Goal: Information Seeking & Learning: Compare options

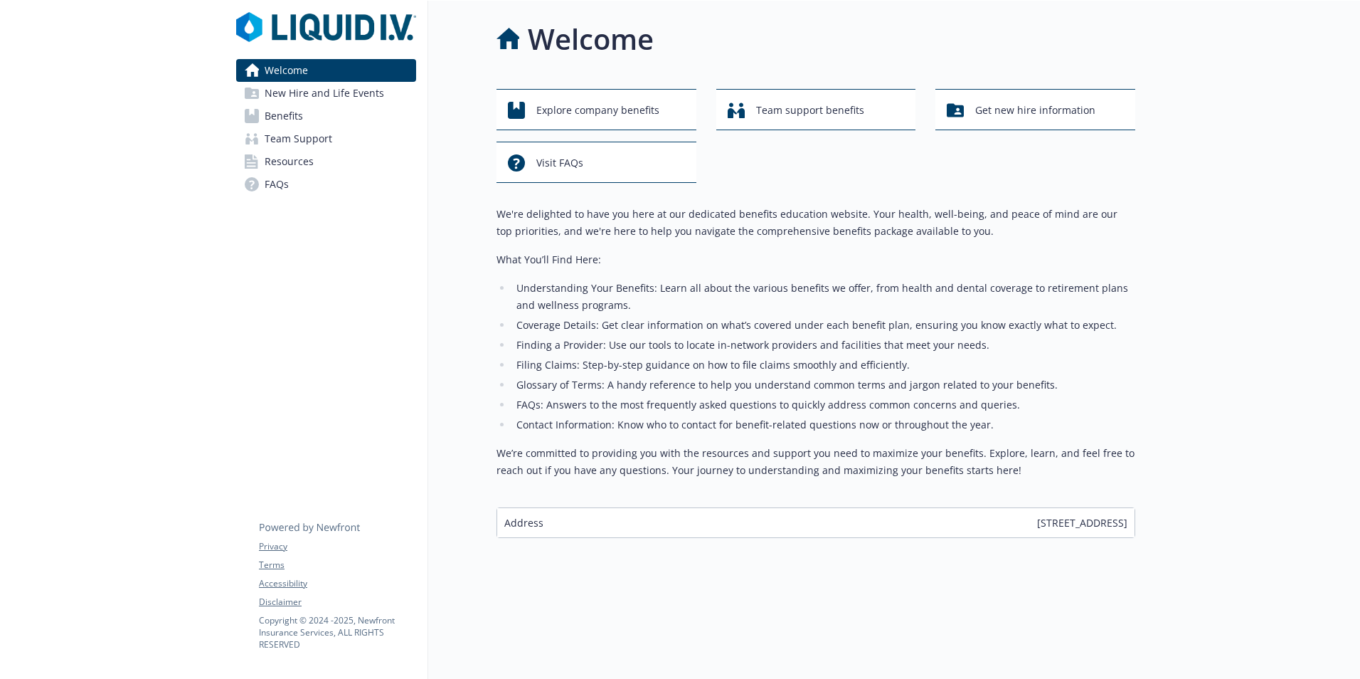
click at [293, 89] on span "New Hire and Life Events" at bounding box center [324, 93] width 119 height 23
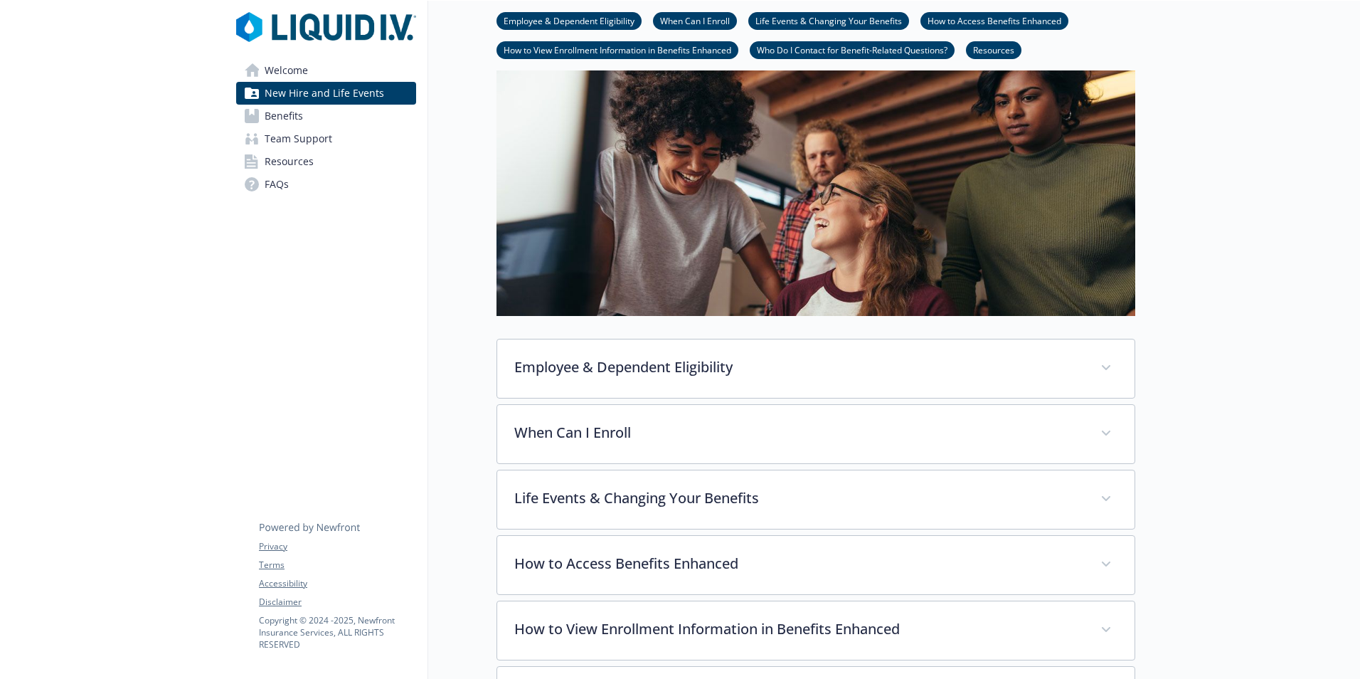
scroll to position [142, 0]
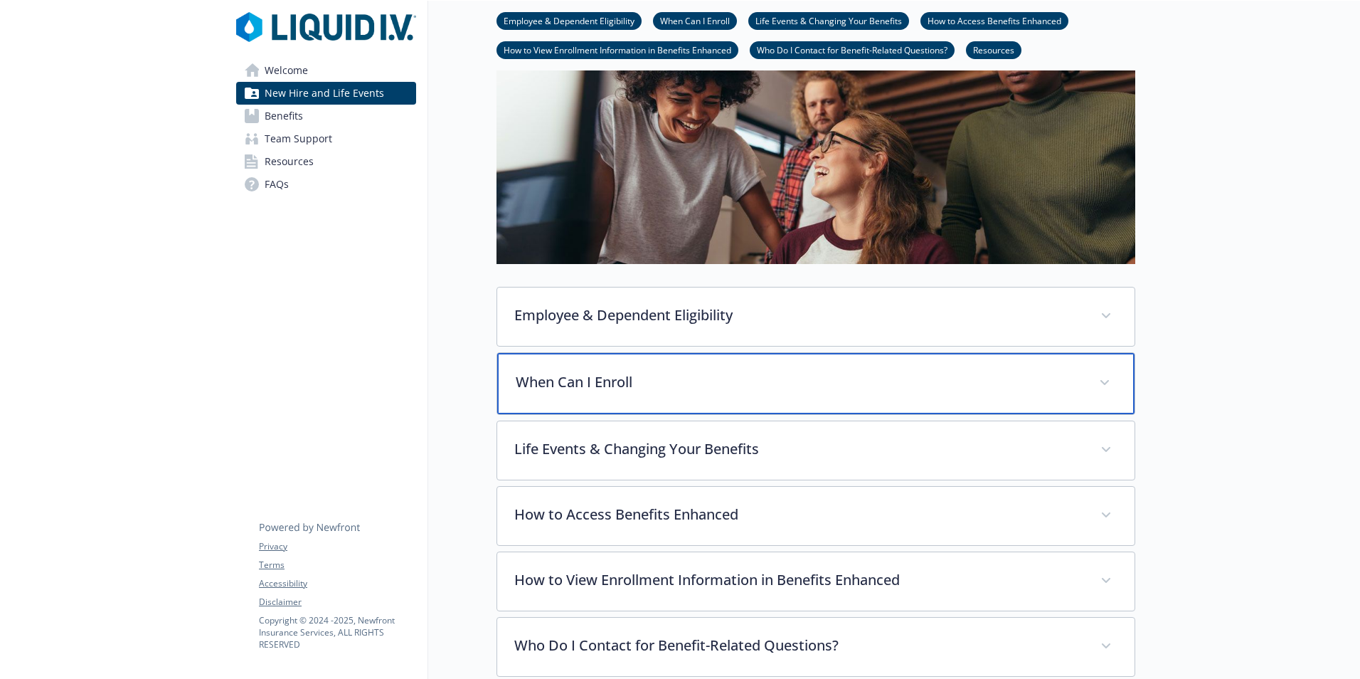
click at [661, 393] on div "When Can I Enroll" at bounding box center [815, 383] width 637 height 61
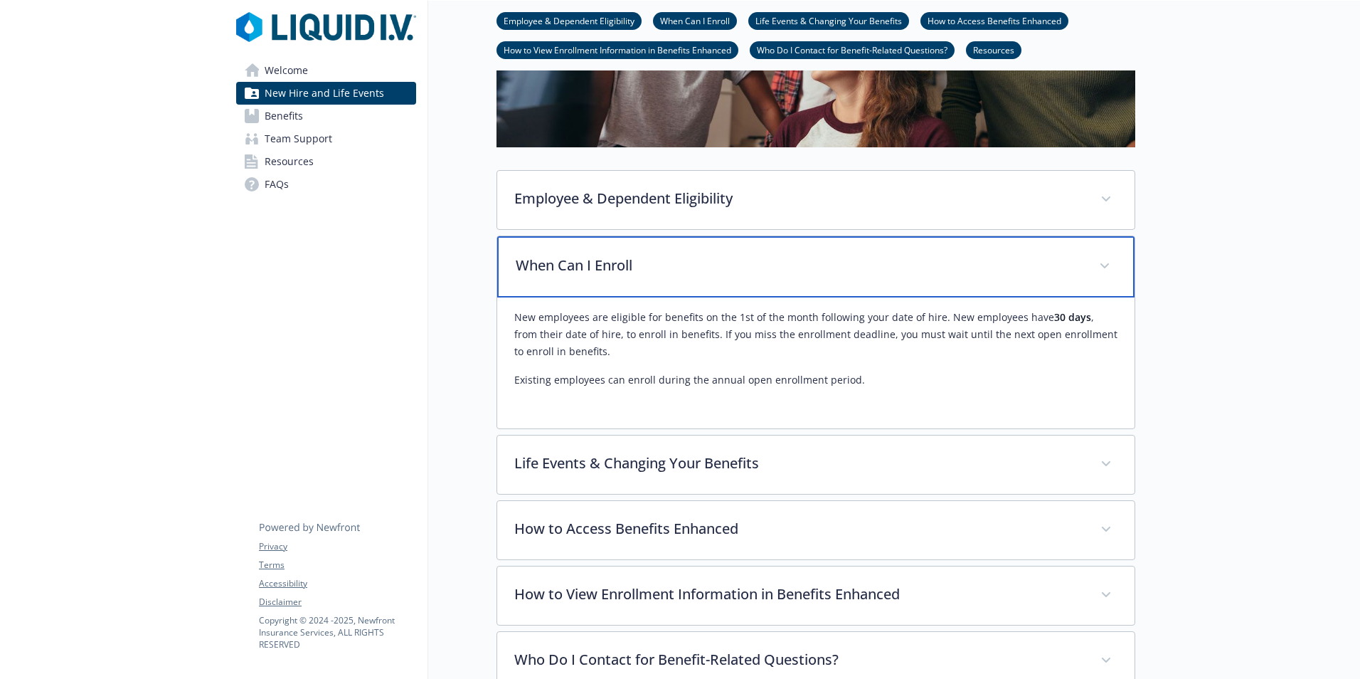
scroll to position [285, 0]
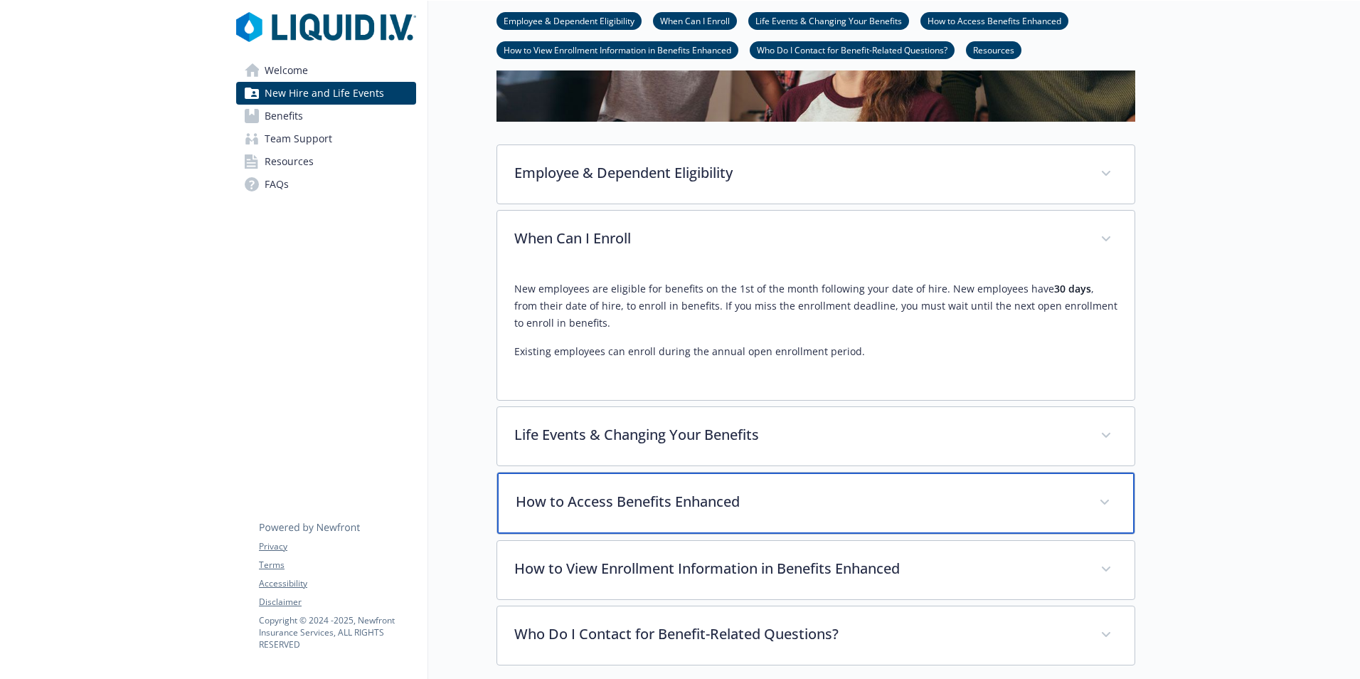
click at [593, 500] on p "How to Access Benefits Enhanced" at bounding box center [799, 501] width 566 height 21
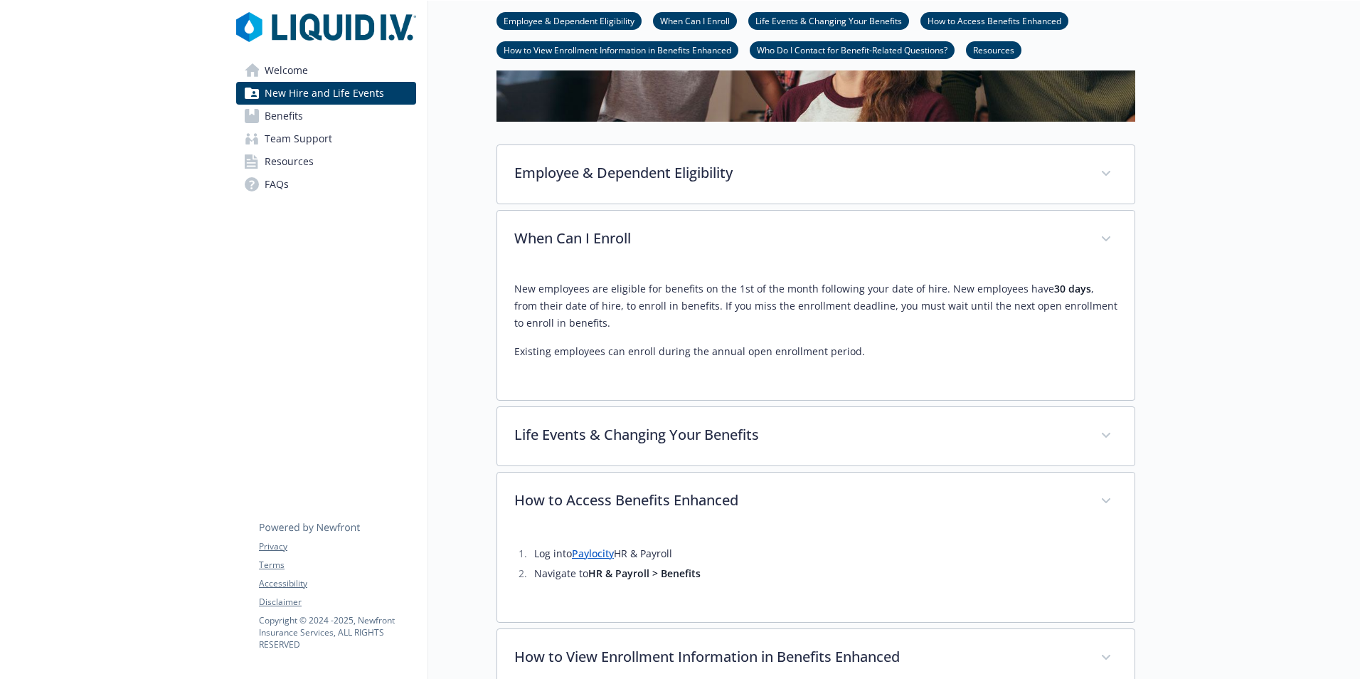
click at [280, 122] on span "Benefits" at bounding box center [284, 116] width 38 height 23
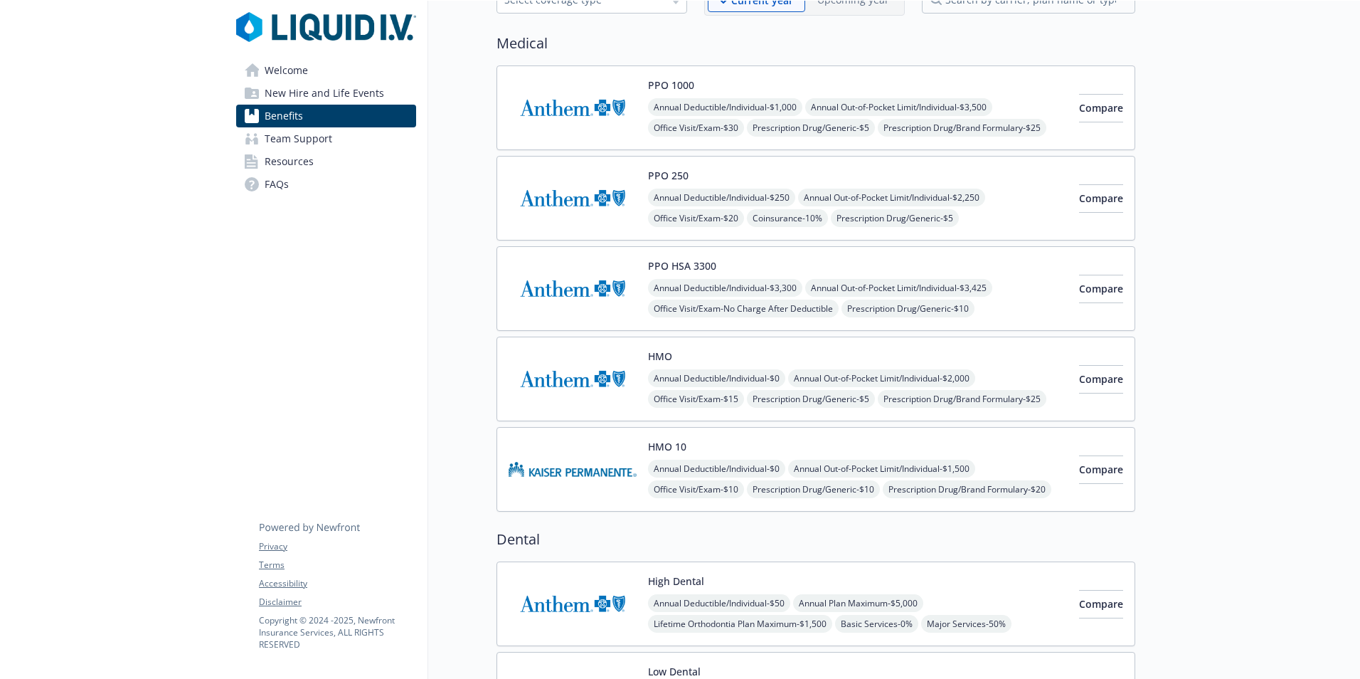
scroll to position [71, 0]
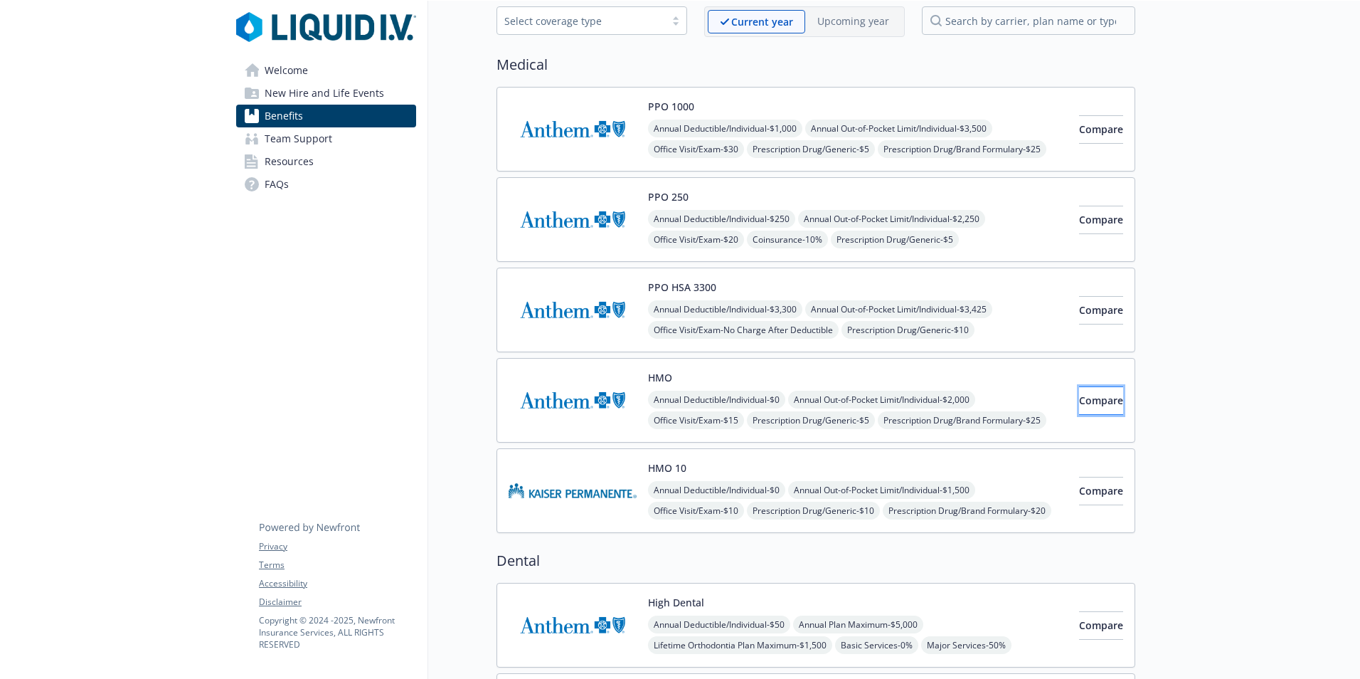
click at [1079, 405] on span "Compare" at bounding box center [1101, 400] width 44 height 14
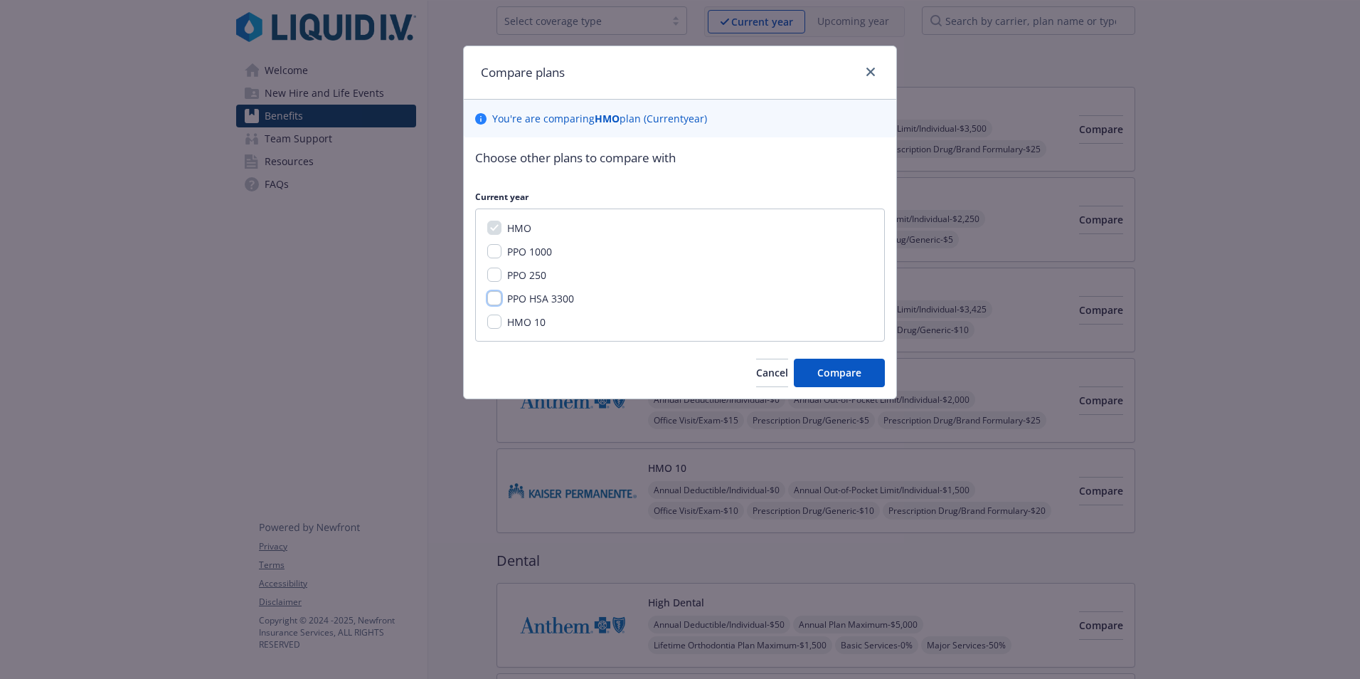
click at [489, 298] on input "PPO HSA 3300" at bounding box center [494, 298] width 14 height 14
checkbox input "true"
click at [491, 271] on input "PPO 250" at bounding box center [494, 274] width 14 height 14
checkbox input "true"
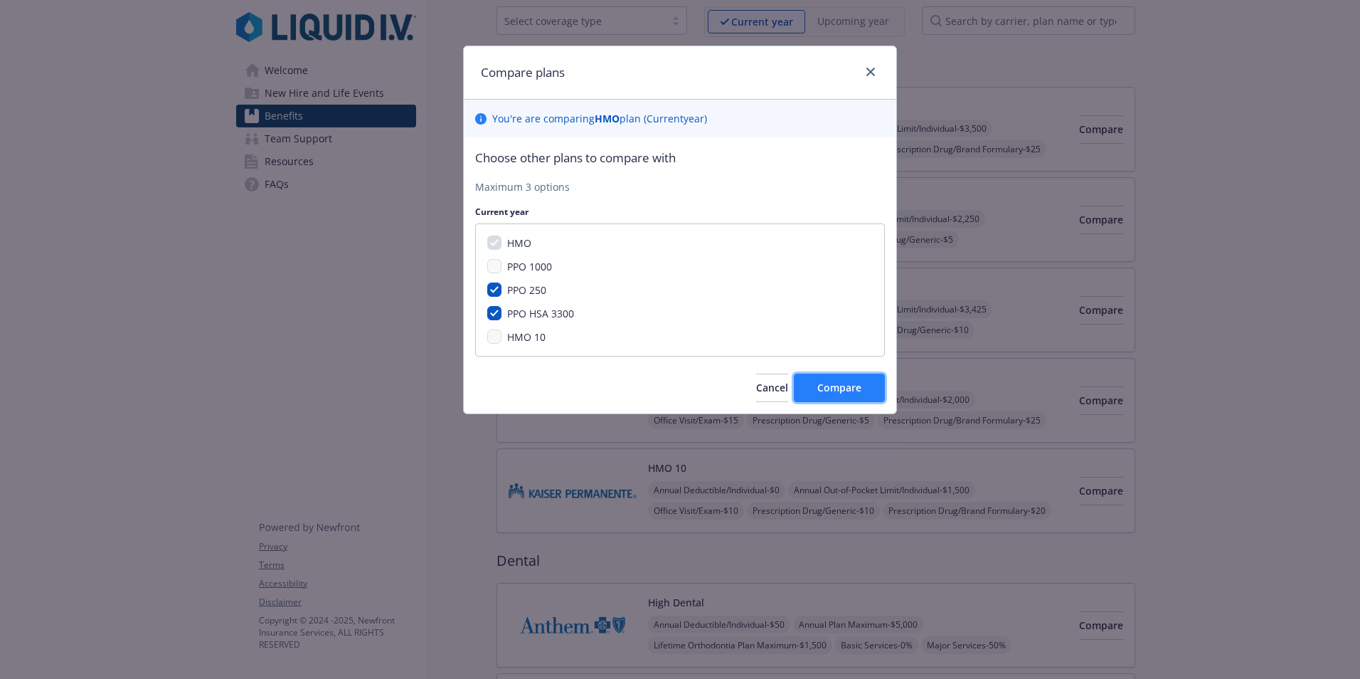
click at [824, 381] on span "Compare" at bounding box center [839, 388] width 44 height 14
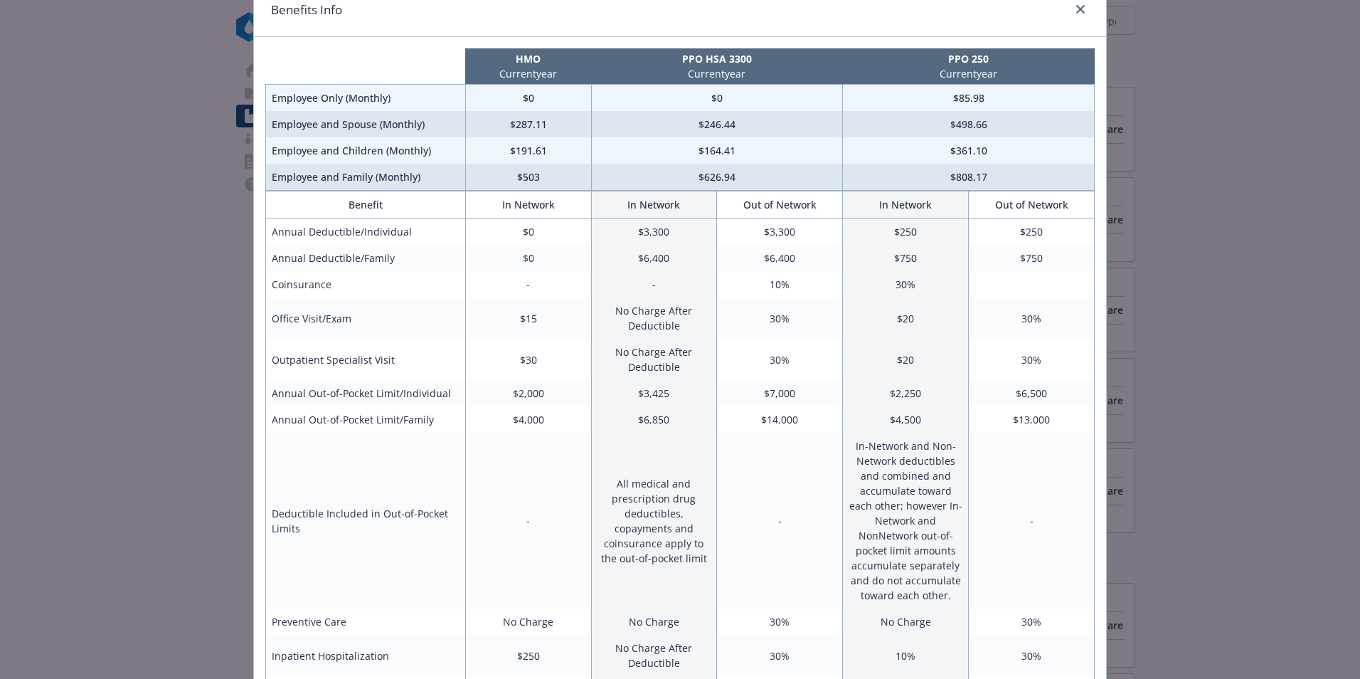
scroll to position [0, 0]
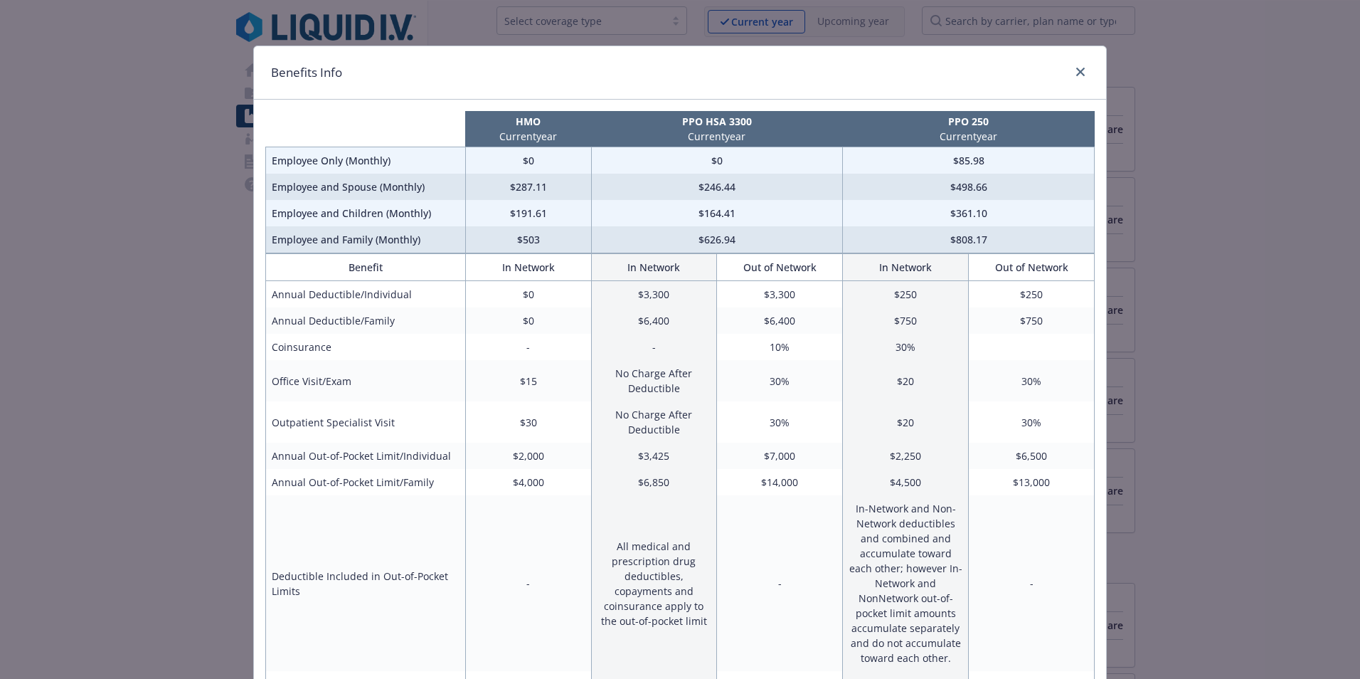
click at [1236, 416] on div "Benefits Info HMO Current year PPO HSA 3300 Current year PPO 250 Current year E…" at bounding box center [680, 339] width 1360 height 679
click at [1080, 68] on link "close" at bounding box center [1080, 71] width 17 height 17
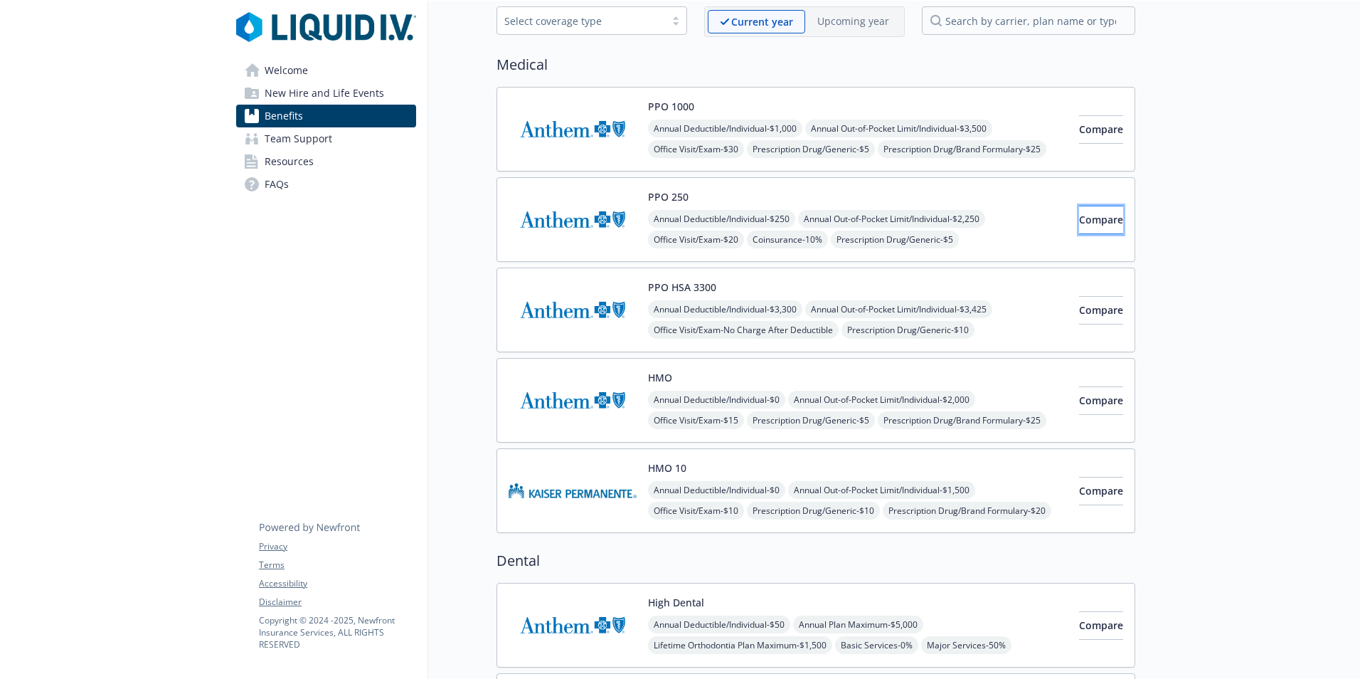
click at [1079, 220] on span "Compare" at bounding box center [1101, 220] width 44 height 14
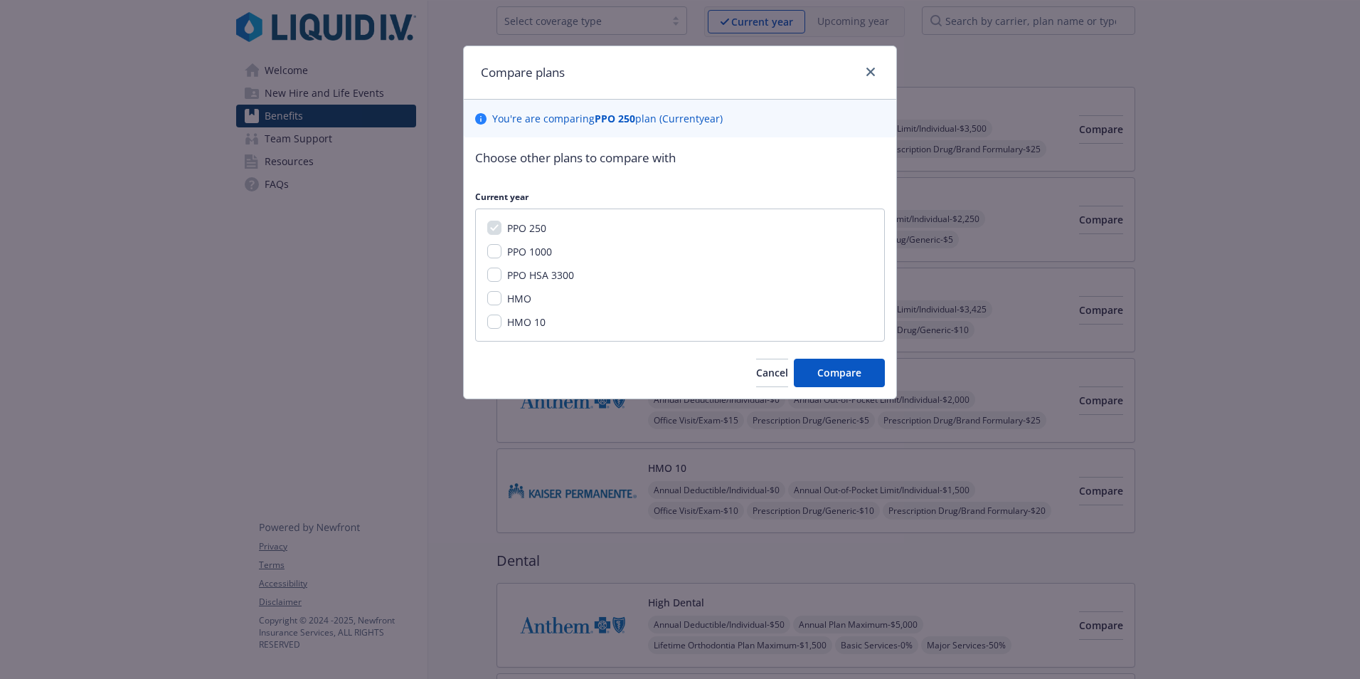
click at [495, 243] on div "PPO 250 PPO 1000 PPO HSA 3300 HMO HMO 10" at bounding box center [680, 274] width 410 height 133
click at [498, 253] on input "PPO 1000" at bounding box center [494, 251] width 14 height 14
checkbox input "true"
click at [497, 270] on input "PPO HSA 3300" at bounding box center [494, 274] width 14 height 14
checkbox input "true"
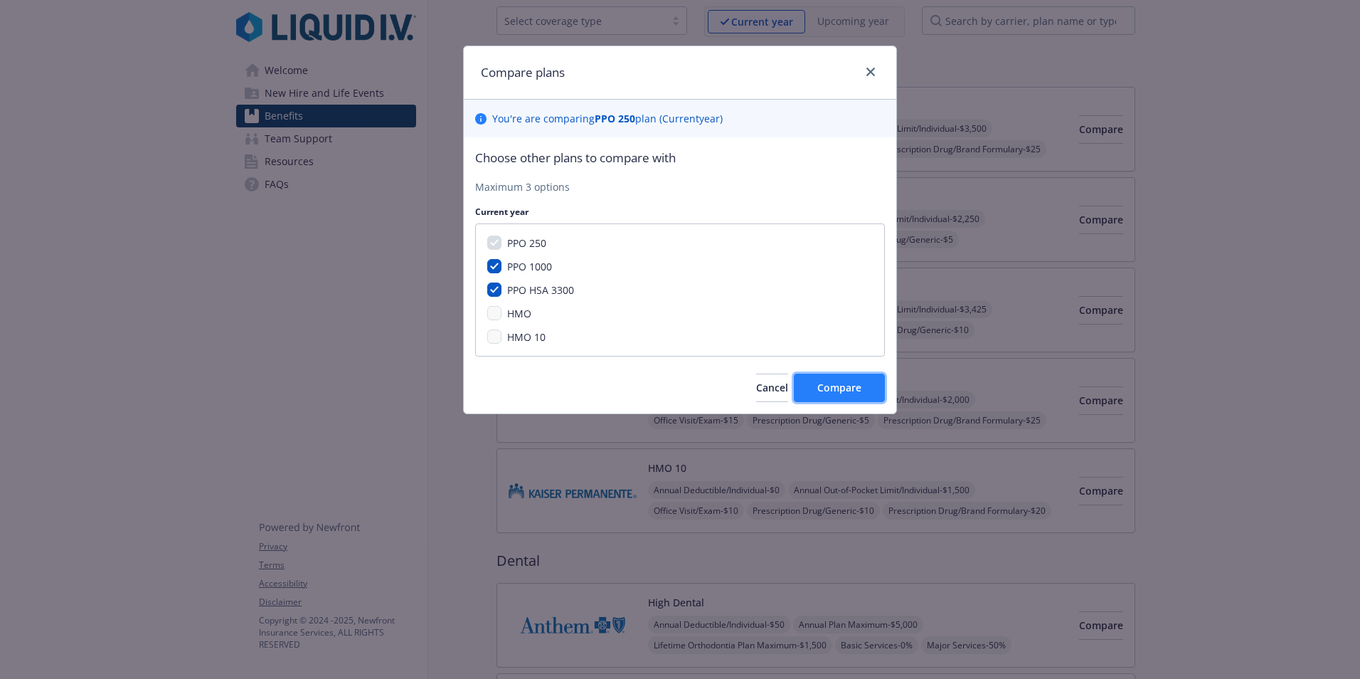
click at [846, 377] on button "Compare" at bounding box center [839, 387] width 91 height 28
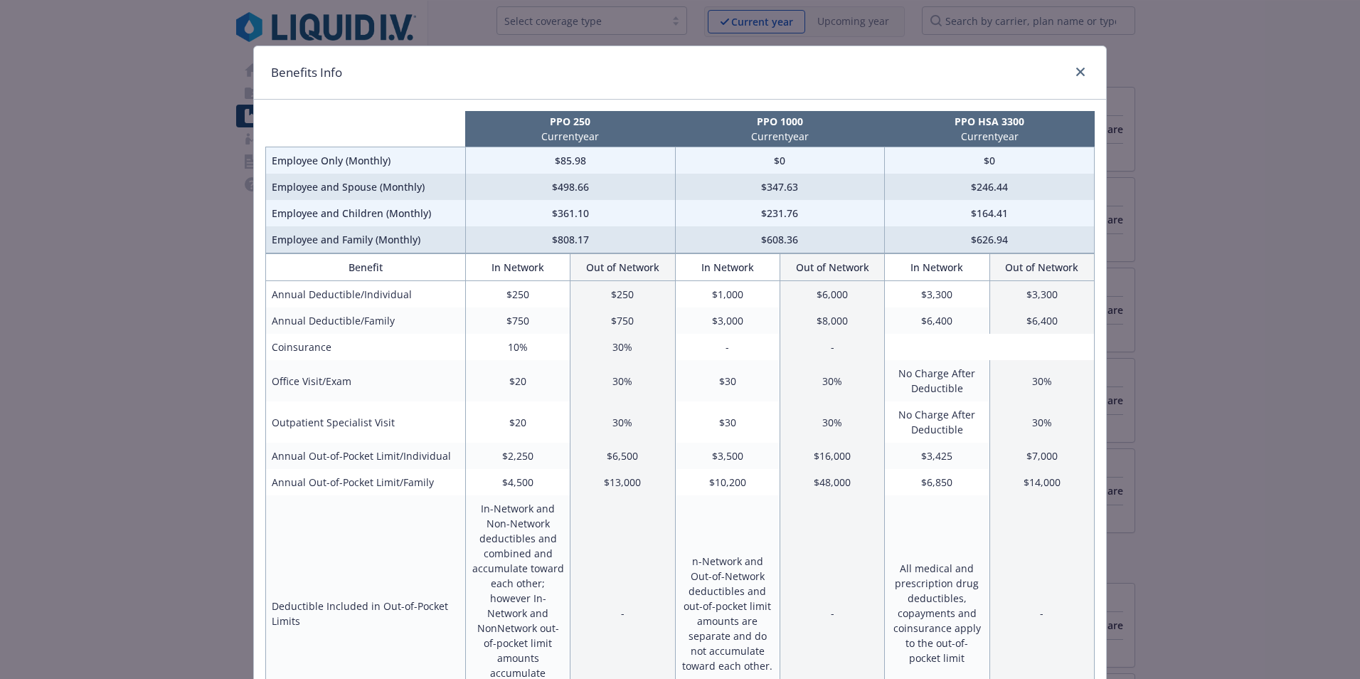
click at [553, 241] on td "$808.17" at bounding box center [570, 239] width 210 height 27
drag, startPoint x: 553, startPoint y: 241, endPoint x: 568, endPoint y: 241, distance: 15.6
click at [568, 241] on td "$808.17" at bounding box center [570, 239] width 210 height 27
click at [543, 521] on td "In-Network and Non-Network deductibles and combined and accumulate toward each …" at bounding box center [517, 612] width 105 height 235
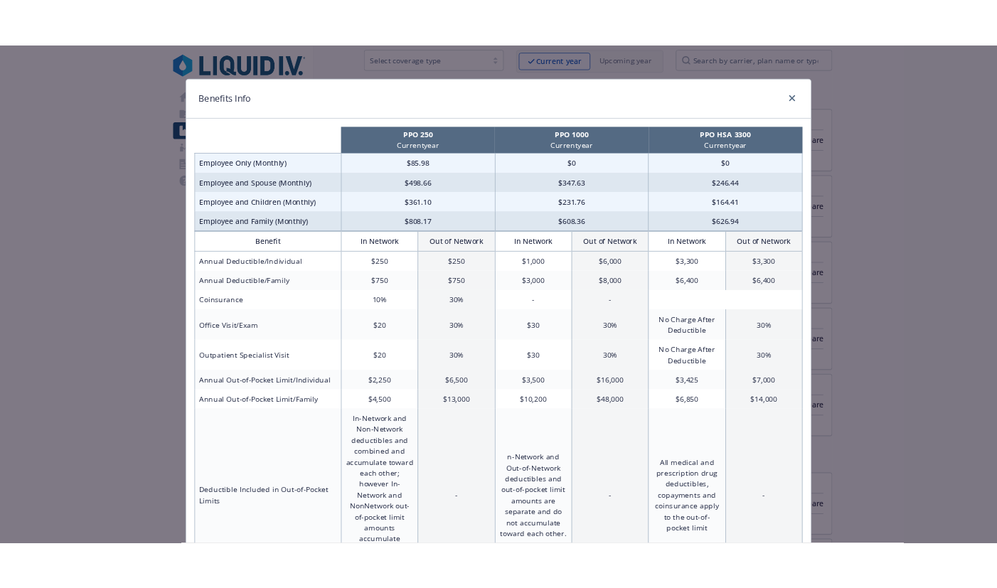
scroll to position [71, 0]
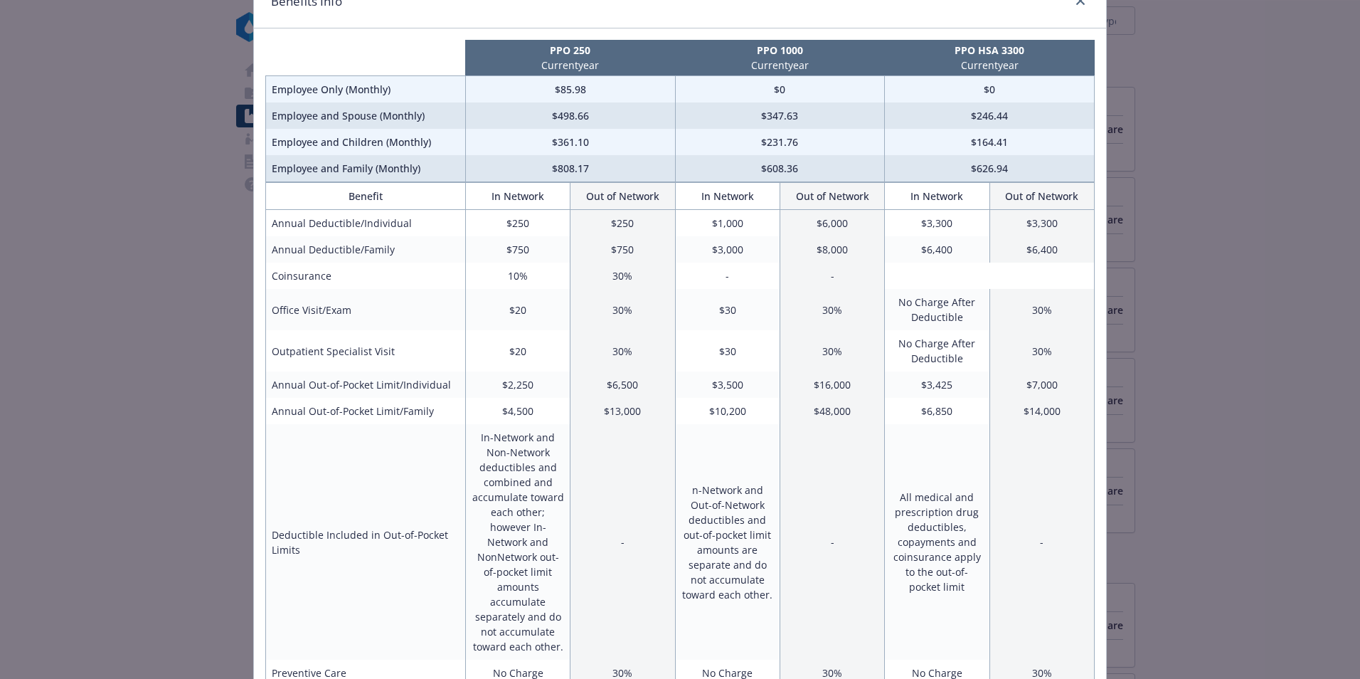
click at [193, 355] on div "Benefits Info PPO 250 Current year PPO 1000 Current year PPO HSA 3300 Current y…" at bounding box center [680, 339] width 1360 height 679
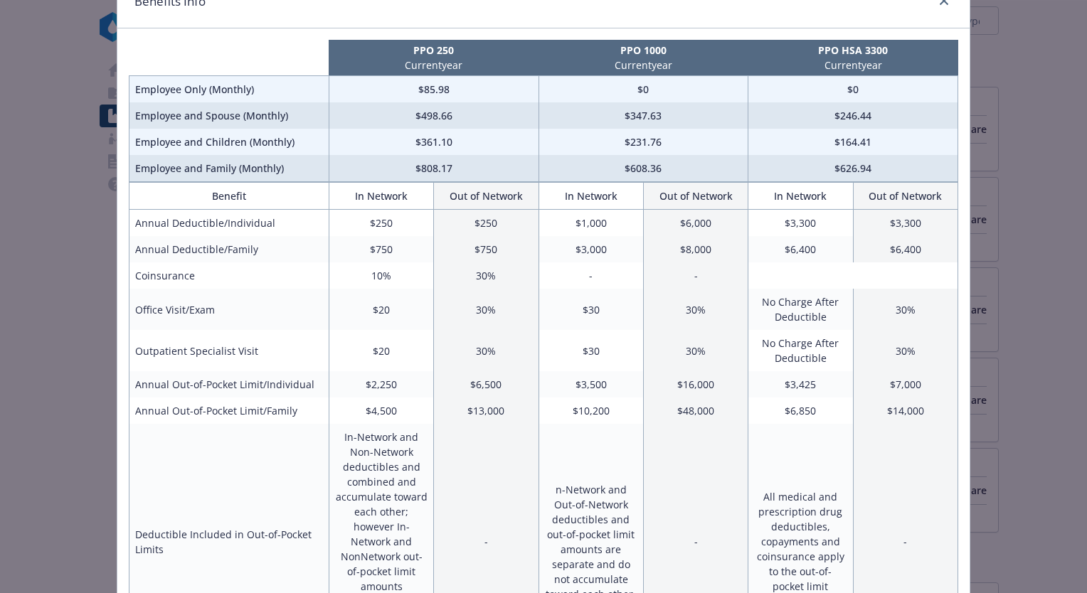
click at [65, 120] on div "Benefits Info PPO 250 Current year PPO 1000 Current year PPO HSA 3300 Current y…" at bounding box center [543, 296] width 1087 height 593
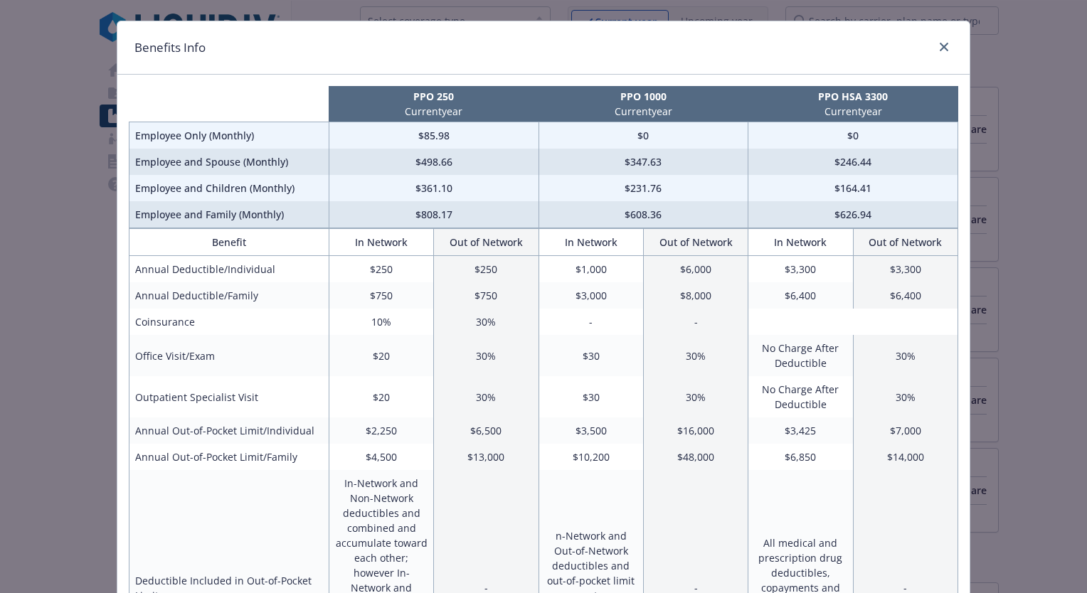
scroll to position [0, 0]
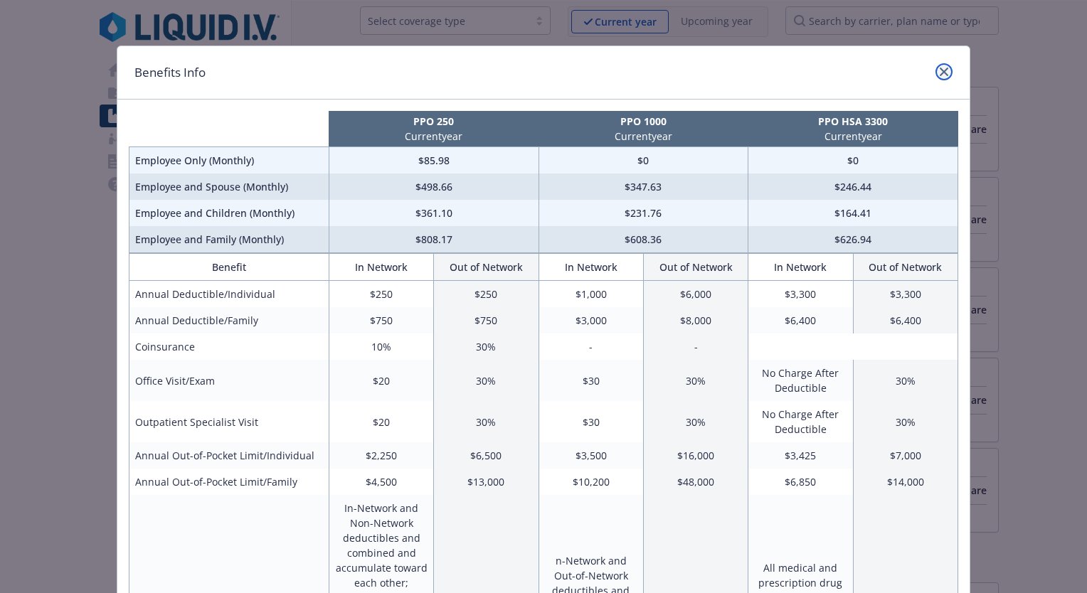
click at [944, 71] on link "close" at bounding box center [943, 71] width 17 height 17
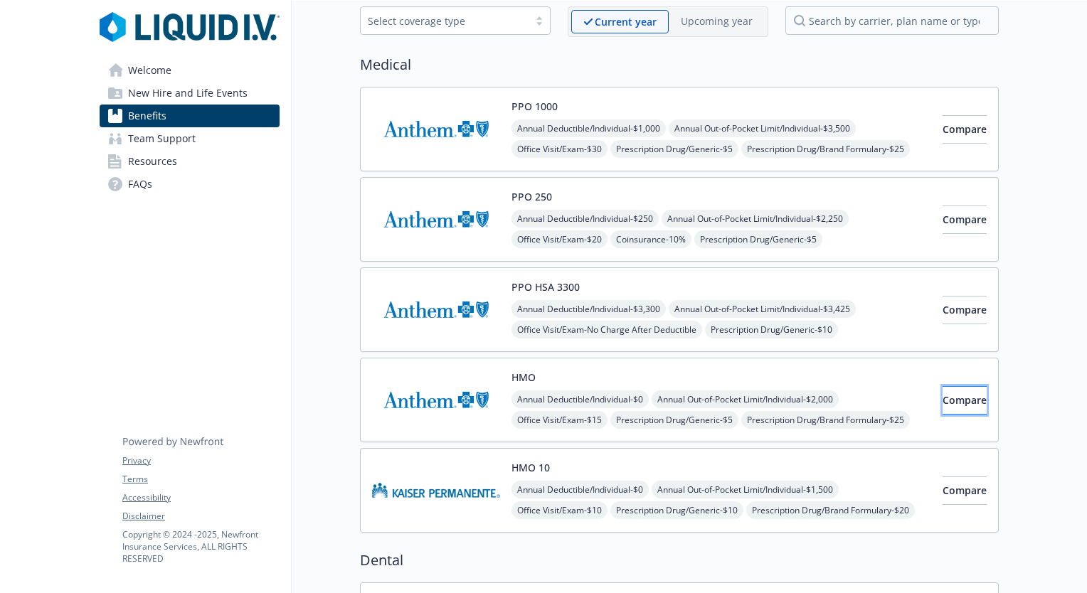
click at [948, 401] on span "Compare" at bounding box center [964, 400] width 44 height 14
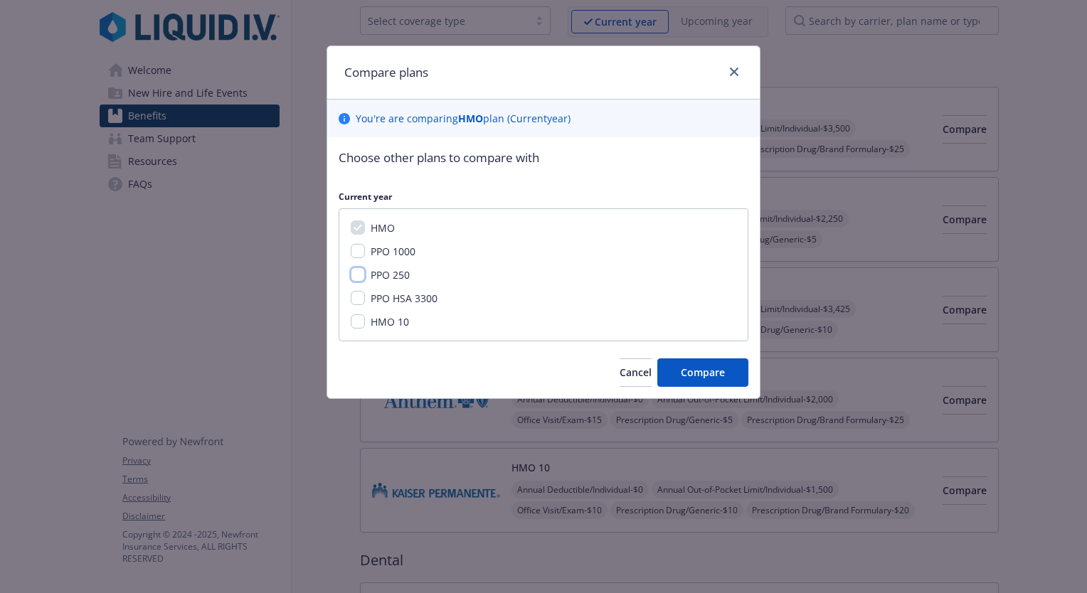
click at [361, 275] on input "PPO 250" at bounding box center [358, 274] width 14 height 14
checkbox input "true"
click at [356, 299] on input "PPO HSA 3300" at bounding box center [358, 298] width 14 height 14
checkbox input "true"
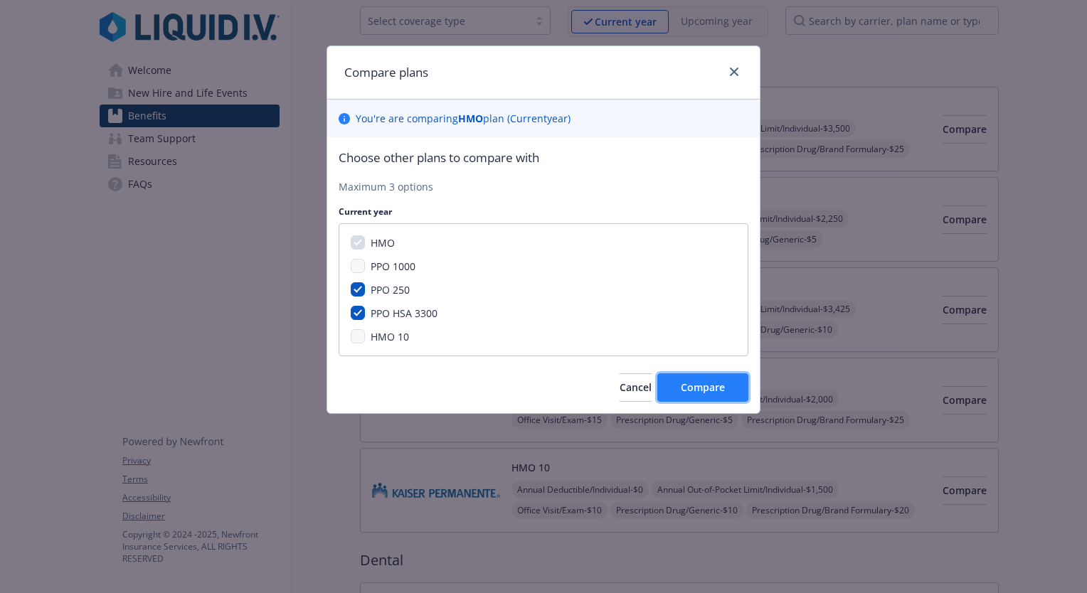
click at [697, 384] on span "Compare" at bounding box center [703, 388] width 44 height 14
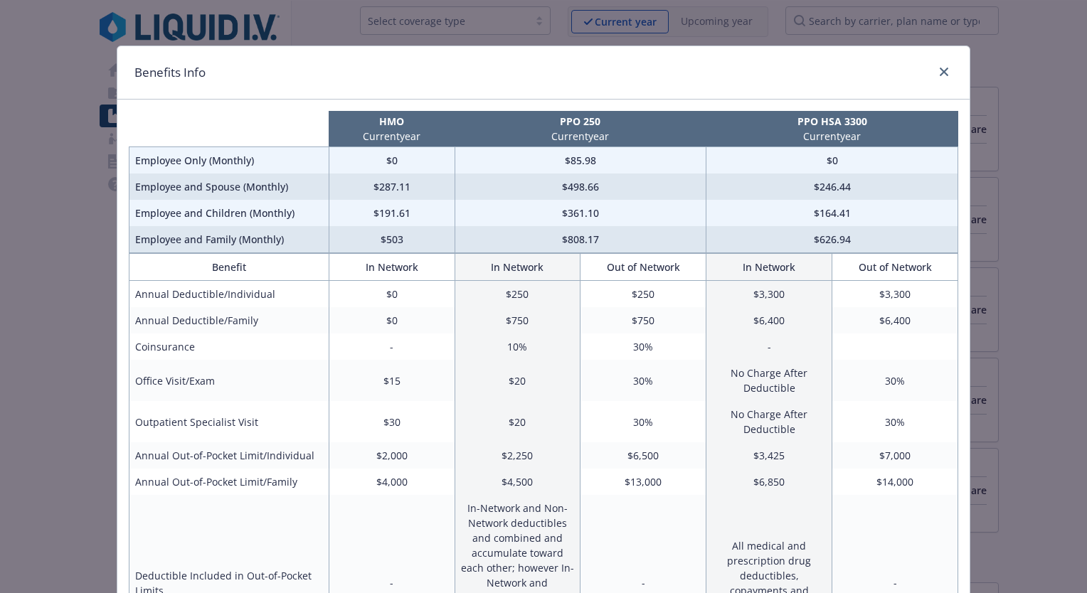
scroll to position [71, 0]
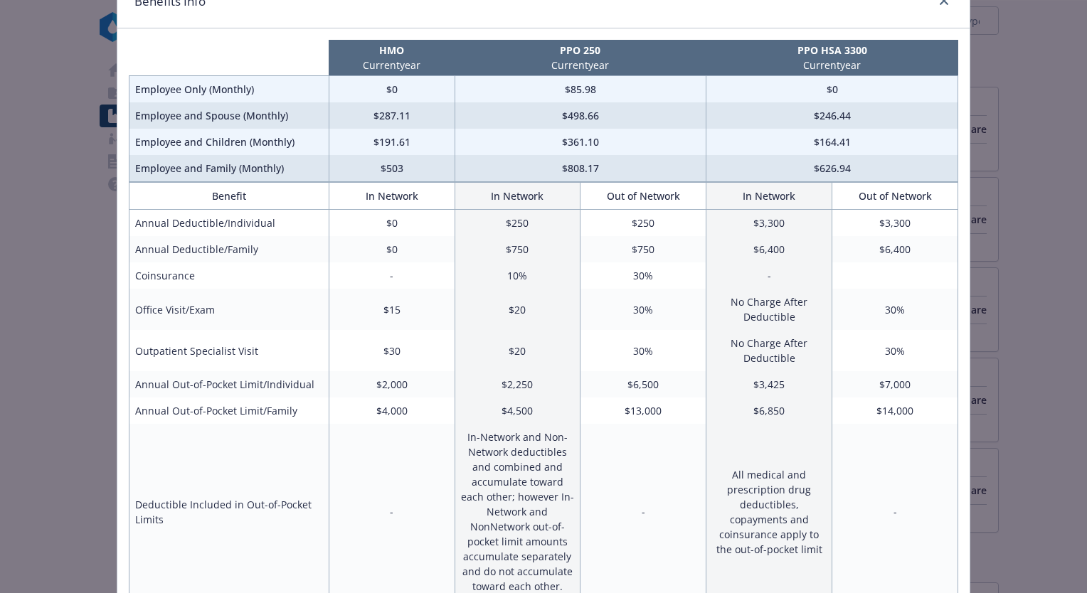
click at [390, 405] on td "$4,000" at bounding box center [392, 411] width 126 height 26
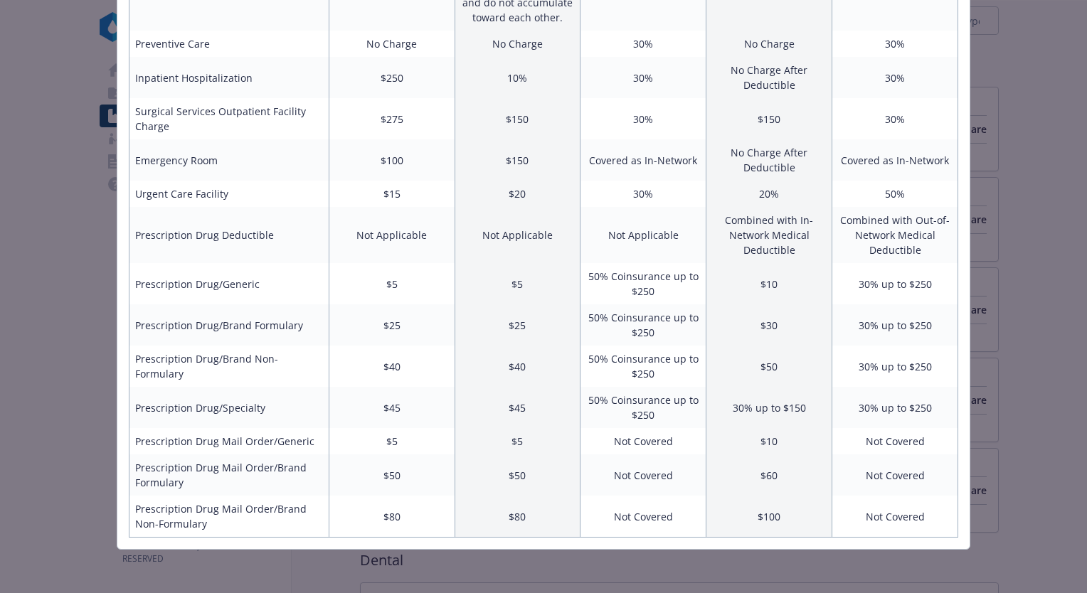
scroll to position [641, 0]
click at [455, 560] on div "Benefits Info HMO Current year PPO 250 Current year PPO HSA 3300 Current year E…" at bounding box center [543, 296] width 1087 height 593
click at [378, 446] on td "$5" at bounding box center [392, 440] width 126 height 26
click at [1040, 74] on div "Benefits Info HMO Current year PPO 250 Current year PPO HSA 3300 Current year E…" at bounding box center [543, 296] width 1087 height 593
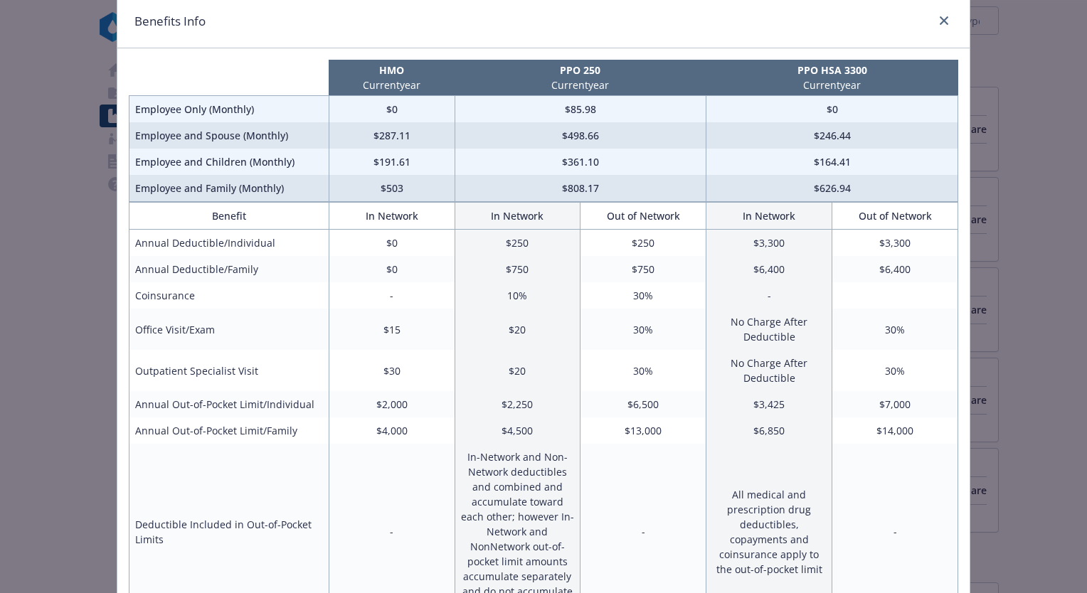
scroll to position [0, 0]
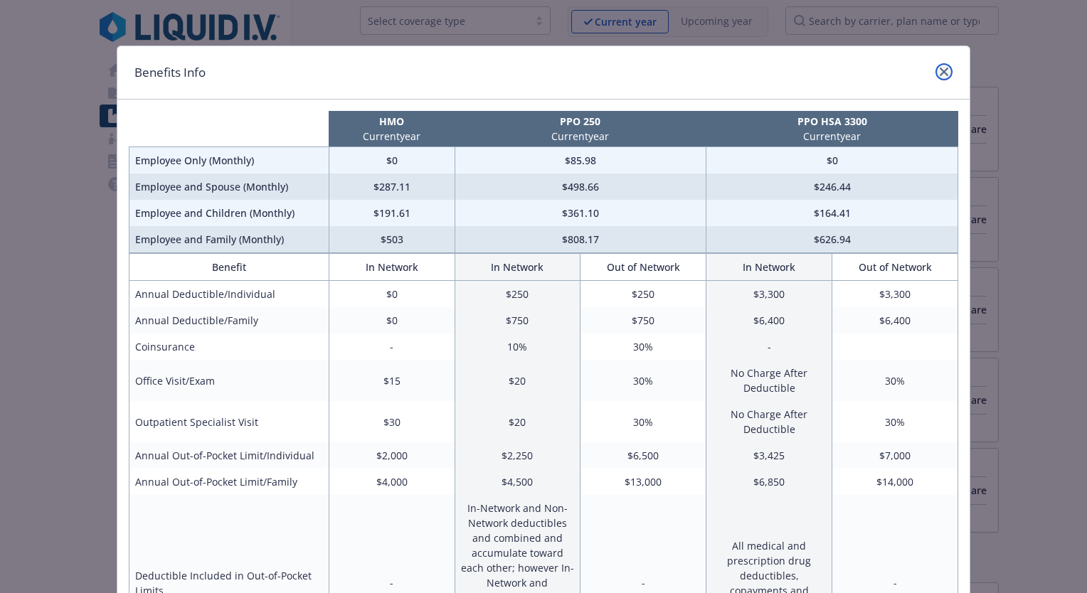
click at [940, 70] on icon "close" at bounding box center [944, 72] width 9 height 9
